Goal: Task Accomplishment & Management: Manage account settings

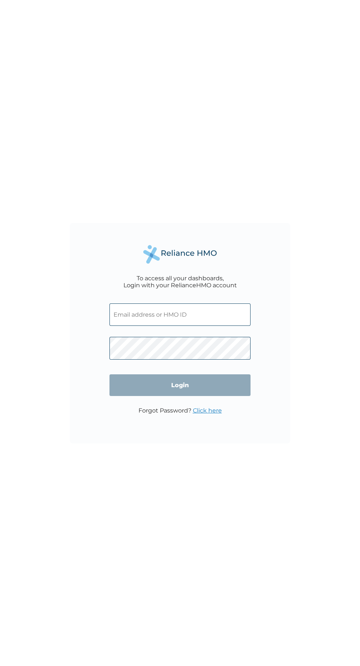
type input "SQZ/10142/A"
click input "Login" at bounding box center [179, 385] width 141 height 22
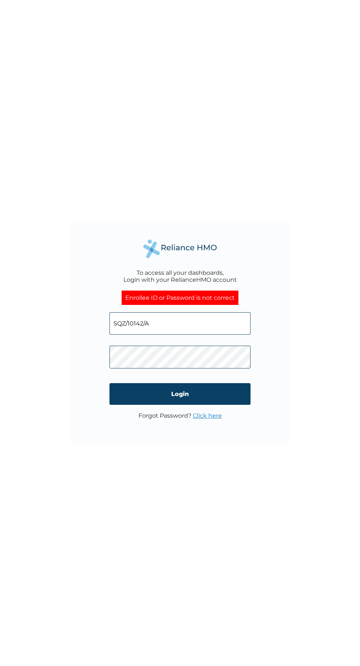
click at [137, 324] on input "SQZ/10142/A" at bounding box center [179, 323] width 141 height 22
click at [159, 323] on input "SQZ/10142/A" at bounding box center [179, 323] width 141 height 22
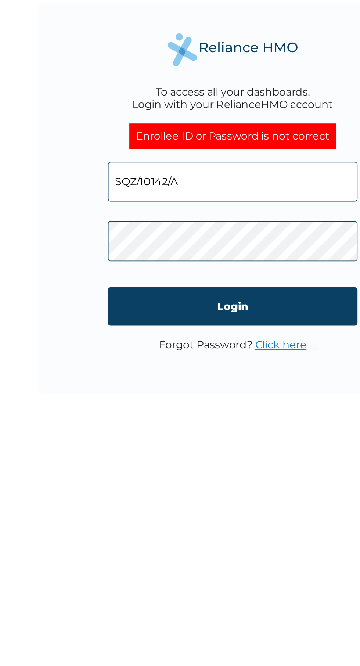
type input "fergusonaikhomuabhulimen37@gmail.com"
click at [164, 398] on input "Login" at bounding box center [179, 394] width 141 height 22
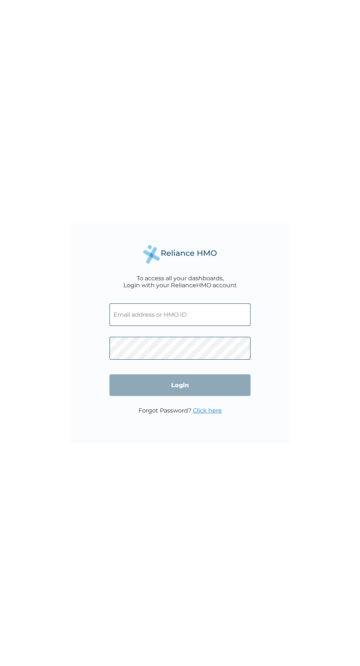
click at [130, 316] on input "text" at bounding box center [179, 314] width 141 height 22
click input "Login" at bounding box center [179, 385] width 141 height 22
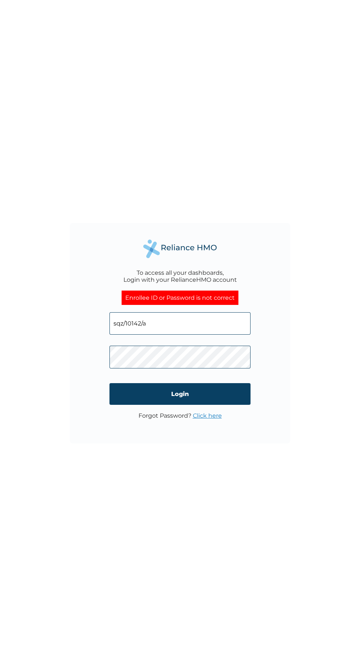
click at [133, 331] on input "sqz/10142/a" at bounding box center [179, 323] width 141 height 22
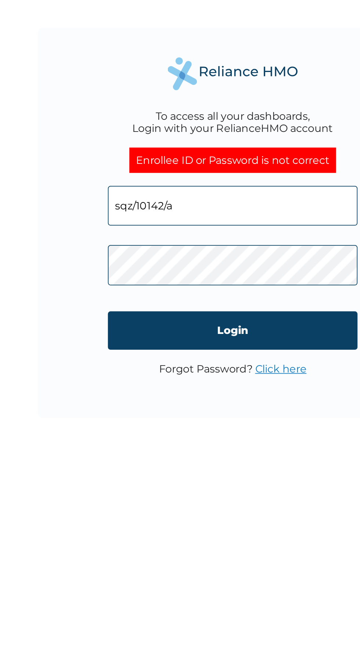
click at [168, 393] on input "Login" at bounding box center [179, 394] width 141 height 22
click at [154, 326] on input "sqz/10142/a" at bounding box center [179, 323] width 141 height 22
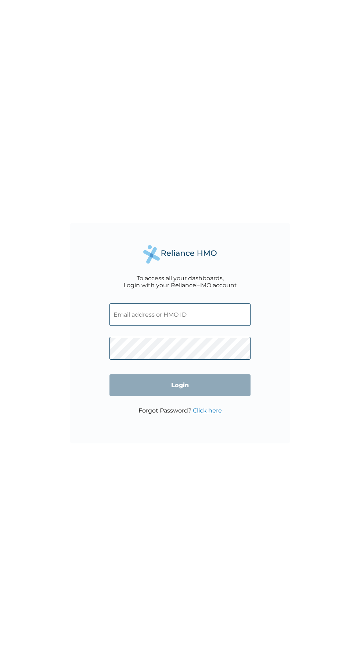
click at [122, 315] on input "text" at bounding box center [179, 314] width 141 height 22
click input "Login" at bounding box center [179, 385] width 141 height 22
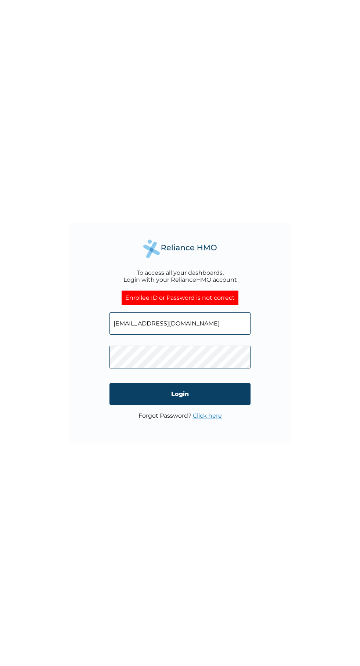
click at [132, 332] on input "fergusonaikhomuabhulimen37@gmail.com" at bounding box center [179, 323] width 141 height 22
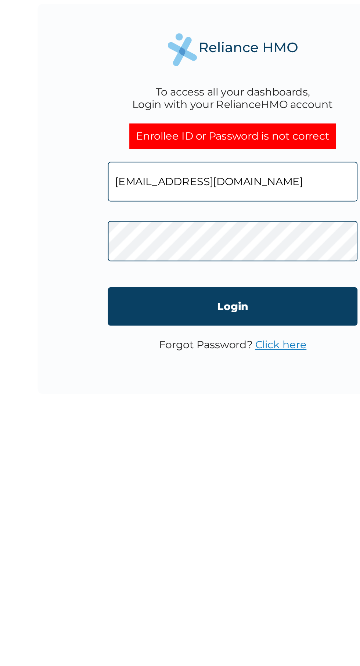
click at [162, 395] on input "Login" at bounding box center [179, 394] width 141 height 22
click at [171, 424] on div "Forgot Password? Click here" at bounding box center [179, 419] width 83 height 14
click at [203, 418] on link "Click here" at bounding box center [207, 415] width 29 height 7
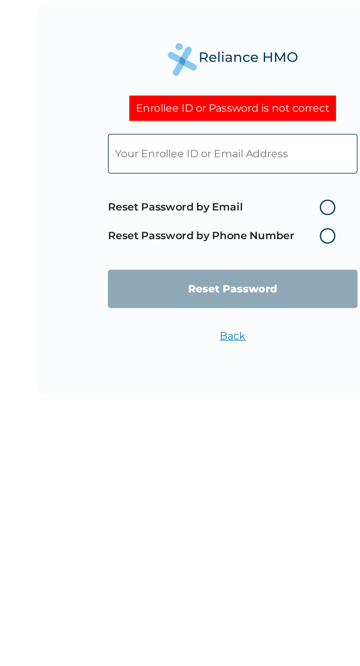
click at [158, 487] on div "Enrollee ID or Password is not correct Reset Password by Email Reset Password b…" at bounding box center [180, 333] width 360 height 666
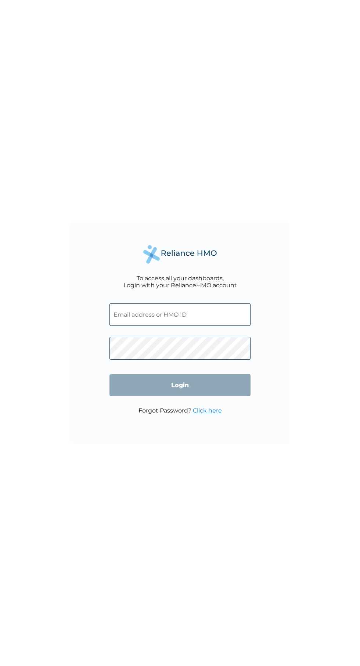
click at [124, 315] on input "text" at bounding box center [179, 314] width 141 height 22
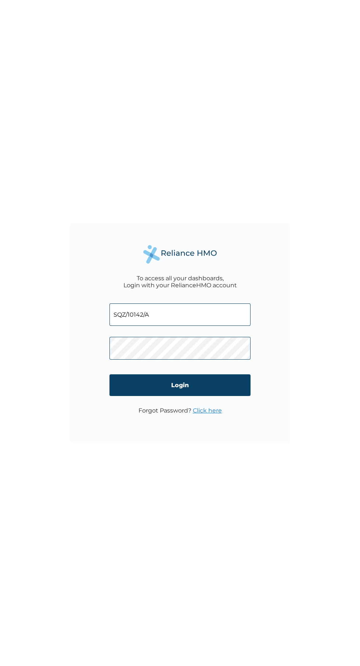
click input "Login" at bounding box center [179, 385] width 141 height 22
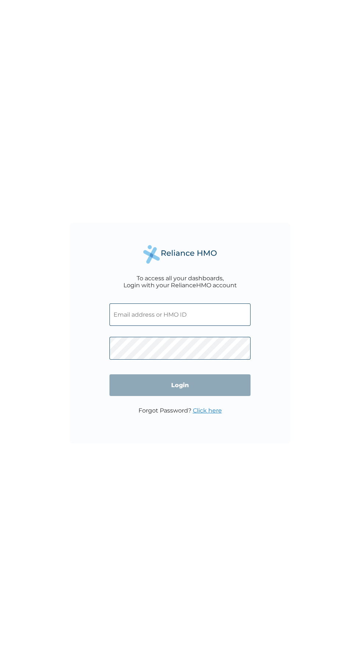
click at [166, 316] on input "text" at bounding box center [179, 314] width 141 height 22
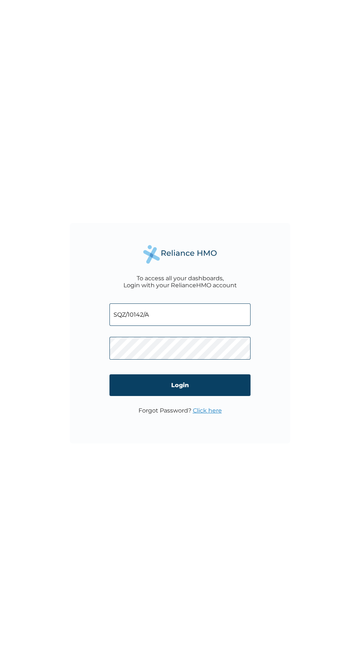
click input "Login" at bounding box center [179, 385] width 141 height 22
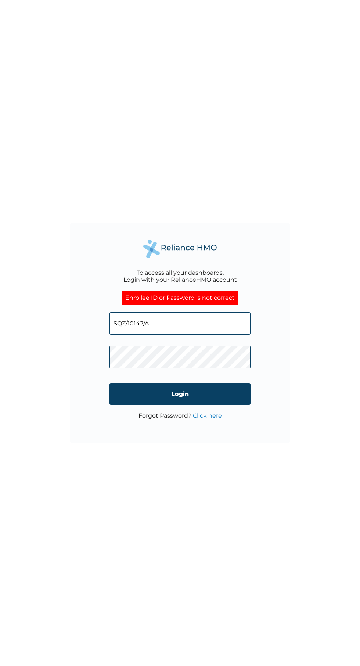
click at [168, 323] on input "SQZ/10142/A" at bounding box center [179, 323] width 141 height 22
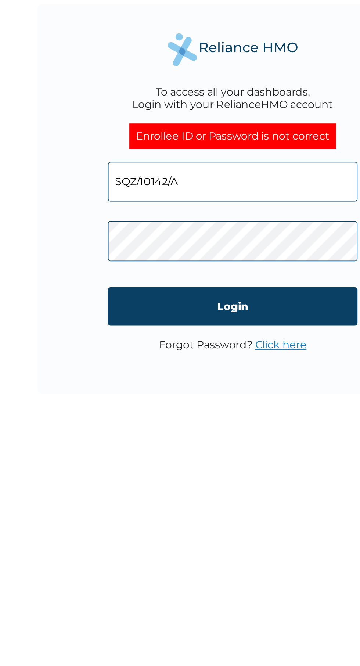
click at [194, 396] on input "Login" at bounding box center [179, 394] width 141 height 22
click at [210, 417] on link "Click here" at bounding box center [207, 415] width 29 height 7
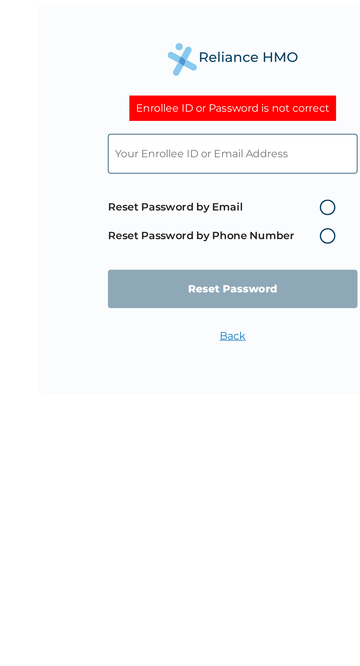
click at [233, 354] on label "Reset Password by Phone Number" at bounding box center [175, 354] width 132 height 9
click at [231, 358] on label "Reset Password by Phone Number" at bounding box center [175, 354] width 132 height 9
click at [235, 355] on label "Reset Password by Phone Number" at bounding box center [175, 354] width 132 height 9
click at [234, 361] on span "Reset Password by Email Reset Password by Phone Number" at bounding box center [175, 346] width 132 height 32
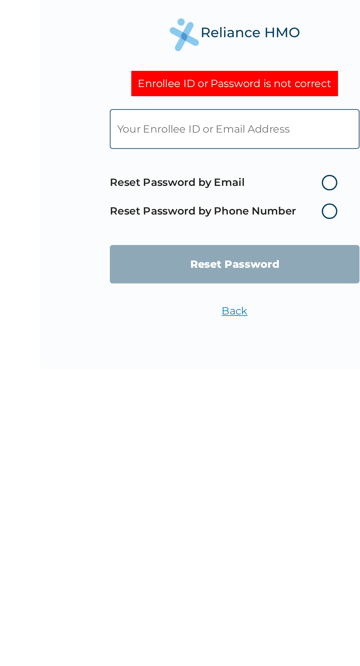
click at [184, 412] on link "Back" at bounding box center [180, 410] width 15 height 7
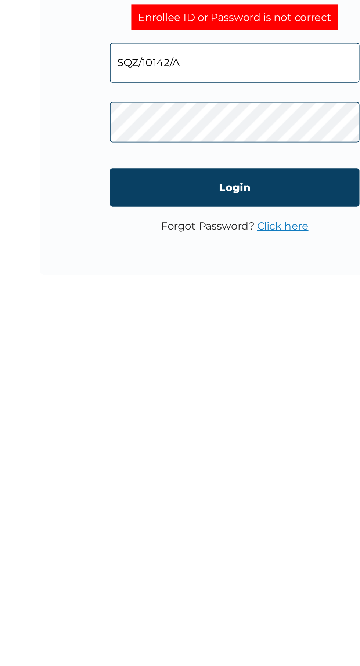
click at [205, 415] on link "Click here" at bounding box center [207, 415] width 29 height 7
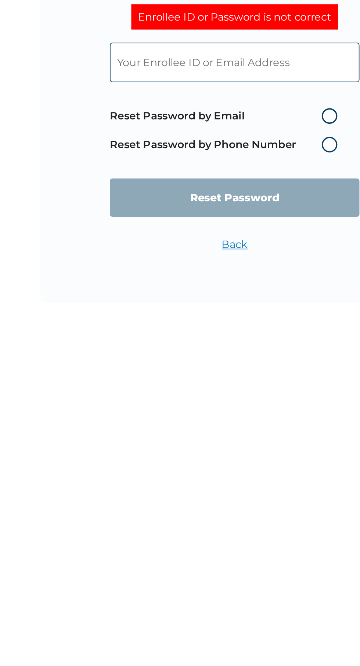
click at [237, 342] on label "Reset Password by Email" at bounding box center [175, 338] width 132 height 9
click at [231, 342] on input "Reset Password by Email" at bounding box center [225, 338] width 12 height 12
radio input "true"
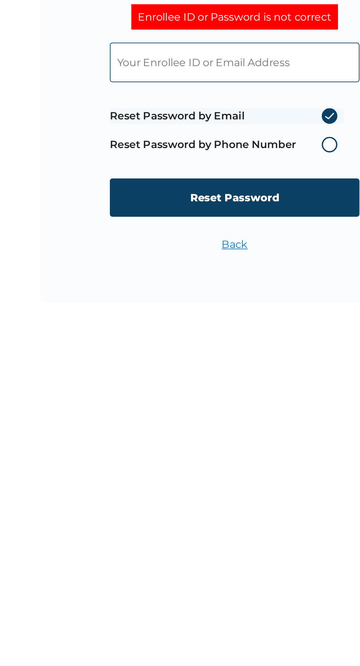
click at [176, 389] on input "Reset Password" at bounding box center [179, 384] width 141 height 22
click at [93, 446] on div "Enrollee ID or Password is not correct Reset Password by Email Reset Password b…" at bounding box center [180, 333] width 360 height 666
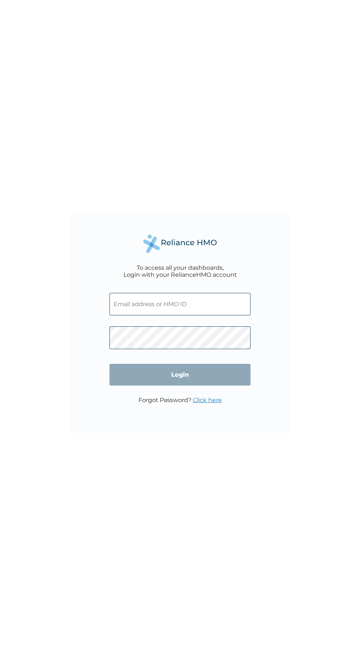
click at [170, 306] on input "text" at bounding box center [179, 304] width 141 height 22
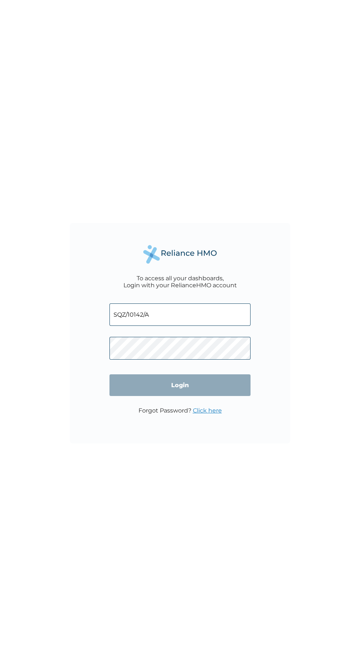
click input "Login" at bounding box center [179, 385] width 141 height 22
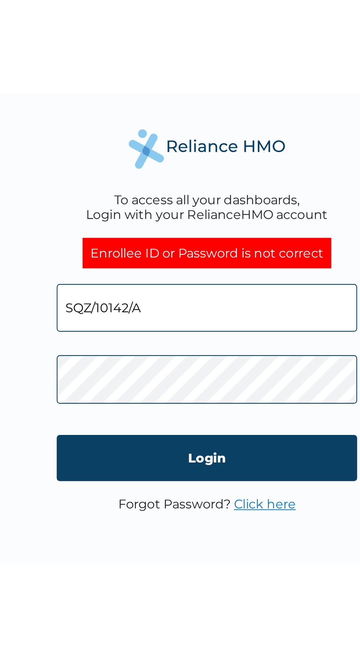
click at [206, 417] on link "Click here" at bounding box center [207, 415] width 29 height 7
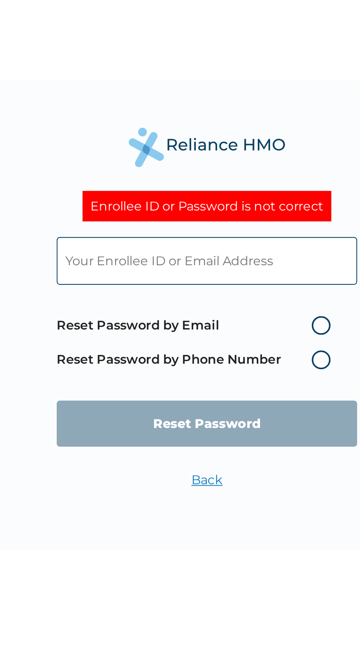
click at [230, 338] on label "Reset Password by Email" at bounding box center [175, 338] width 132 height 9
click at [230, 338] on input "Reset Password by Email" at bounding box center [225, 338] width 12 height 12
radio input "true"
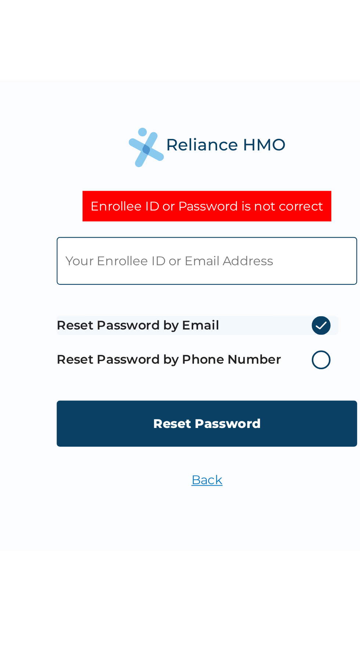
click at [181, 389] on input "Reset Password" at bounding box center [179, 384] width 141 height 22
